Goal: Obtain resource: Download file/media

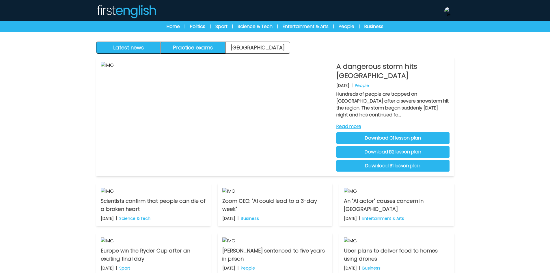
click at [218, 45] on button "Practice exams" at bounding box center [193, 48] width 65 height 12
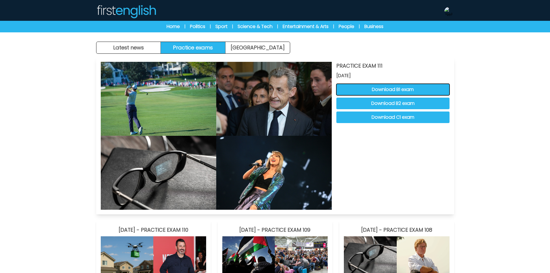
click at [394, 87] on button "Download B1 exam" at bounding box center [392, 90] width 113 height 12
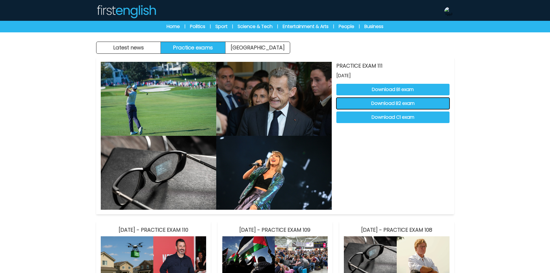
drag, startPoint x: 419, startPoint y: 102, endPoint x: 457, endPoint y: 111, distance: 39.4
click at [419, 102] on button "Download B2 exam" at bounding box center [392, 104] width 113 height 12
drag, startPoint x: 424, startPoint y: 116, endPoint x: 473, endPoint y: 132, distance: 51.5
click at [424, 116] on button "Download C1 exam" at bounding box center [392, 117] width 113 height 12
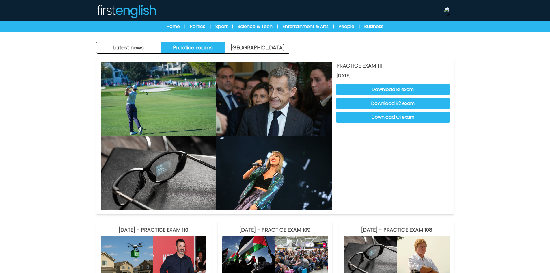
click at [139, 51] on button "Latest news" at bounding box center [128, 48] width 65 height 12
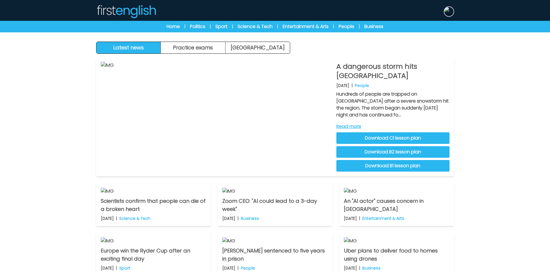
click at [450, 12] on img at bounding box center [448, 11] width 9 height 9
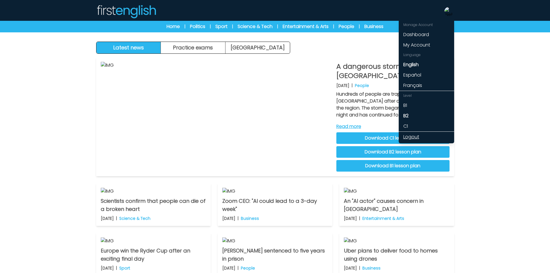
click at [413, 132] on link "Logout" at bounding box center [425, 137] width 55 height 10
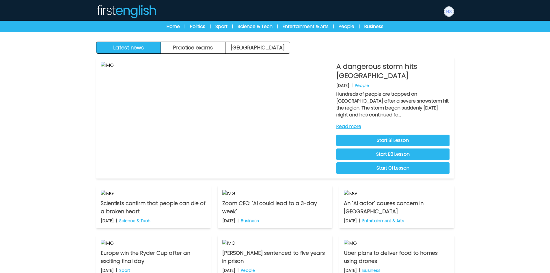
drag, startPoint x: 451, startPoint y: 13, endPoint x: 451, endPoint y: 31, distance: 17.6
click at [451, 13] on img at bounding box center [448, 11] width 9 height 9
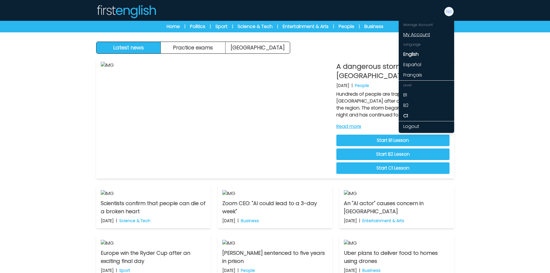
click at [414, 37] on link "My Account" at bounding box center [425, 34] width 55 height 10
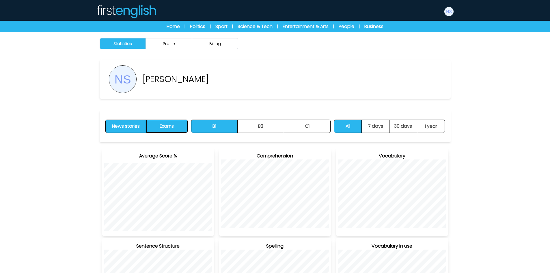
click at [159, 128] on button "Exams" at bounding box center [166, 126] width 41 height 13
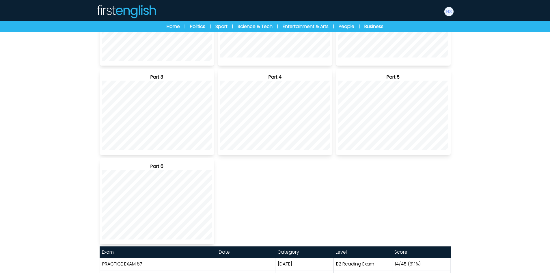
scroll to position [260, 0]
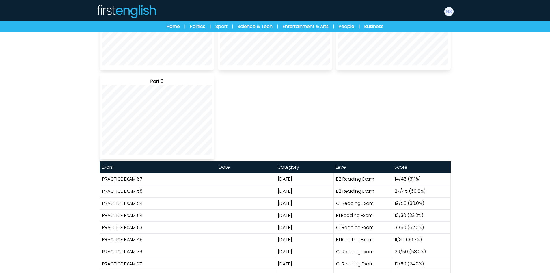
click at [138, 174] on div "PRACTICE EXAM 67" at bounding box center [187, 179] width 175 height 12
click at [140, 180] on link "PRACTICE EXAM 67" at bounding box center [122, 178] width 40 height 7
